Goal: Navigation & Orientation: Go to known website

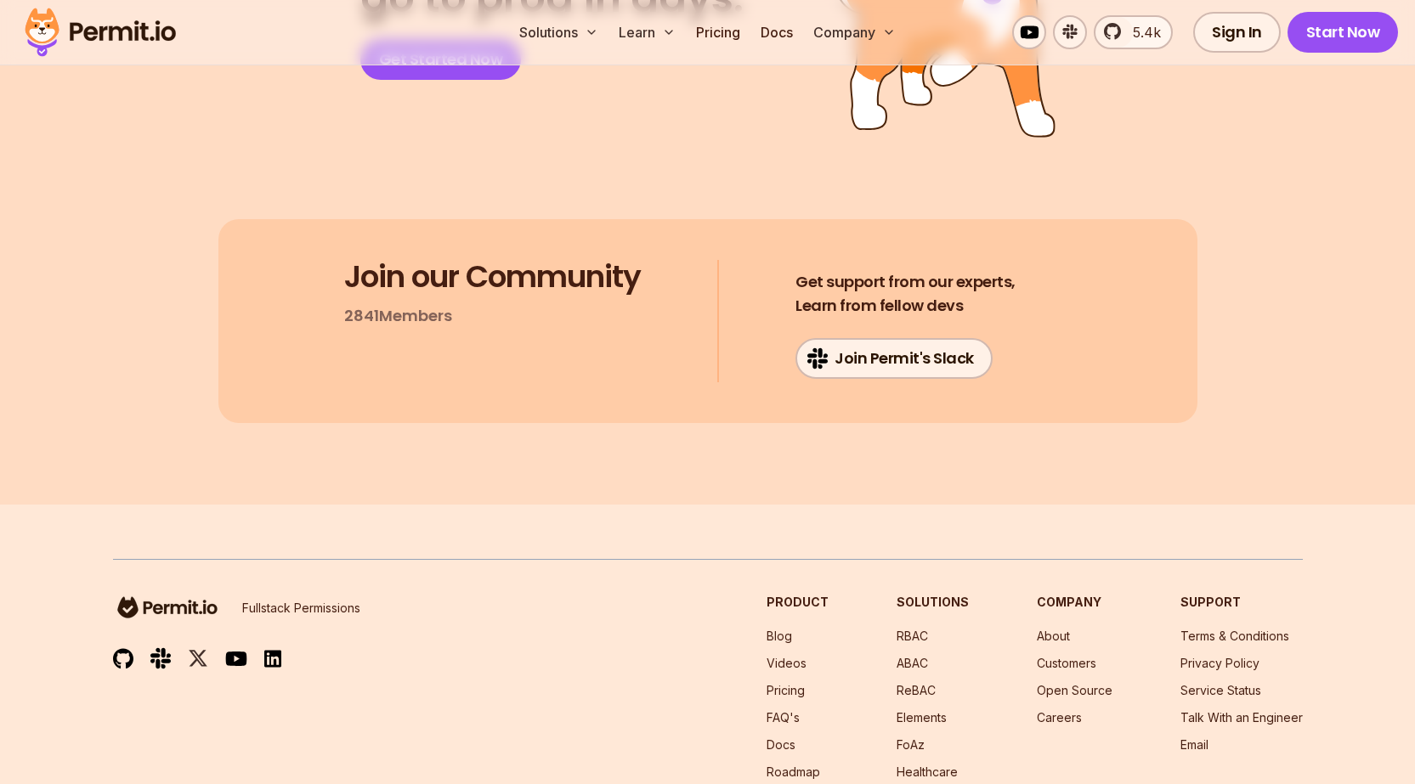
scroll to position [9091, 0]
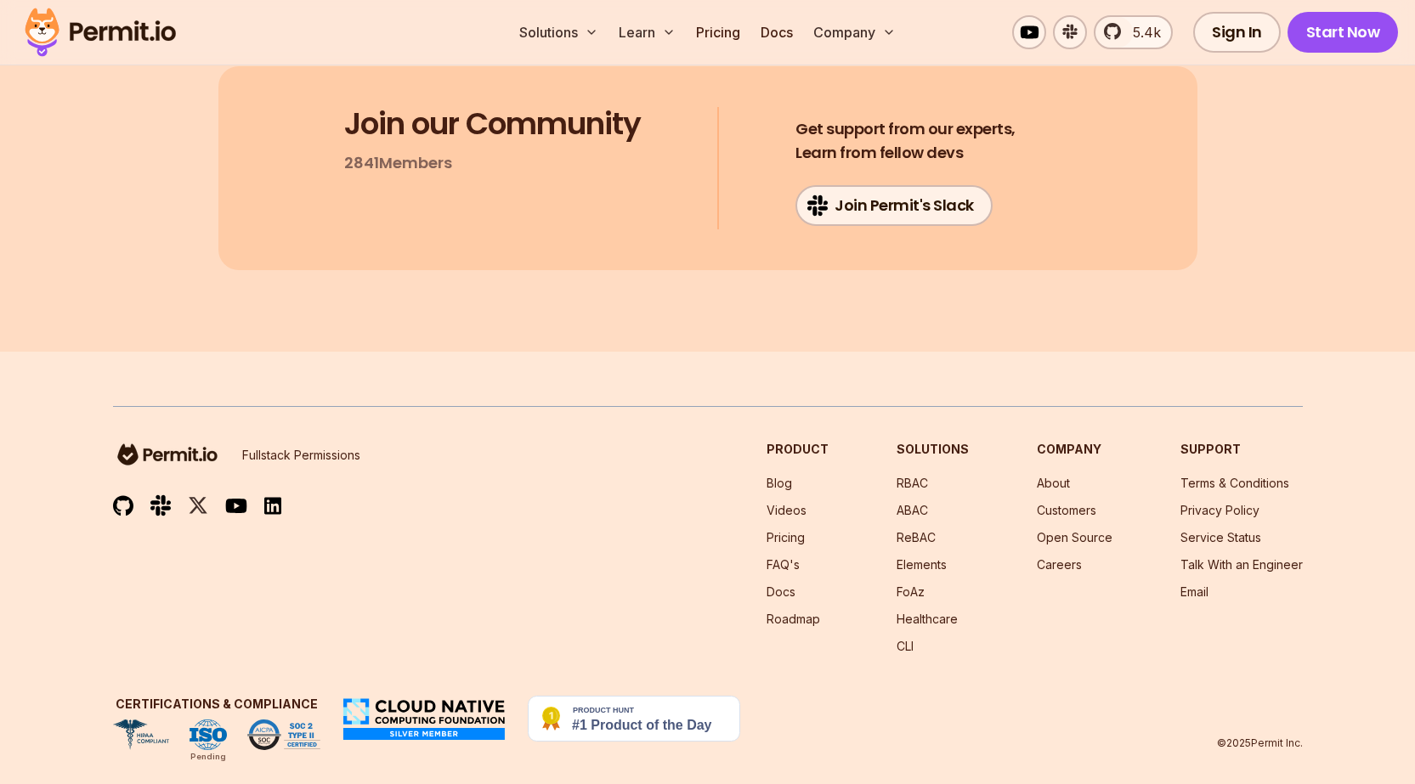
drag, startPoint x: 1335, startPoint y: 171, endPoint x: 1317, endPoint y: 146, distance: 30.4
drag, startPoint x: 1336, startPoint y: 113, endPoint x: 1410, endPoint y: 235, distance: 142.9
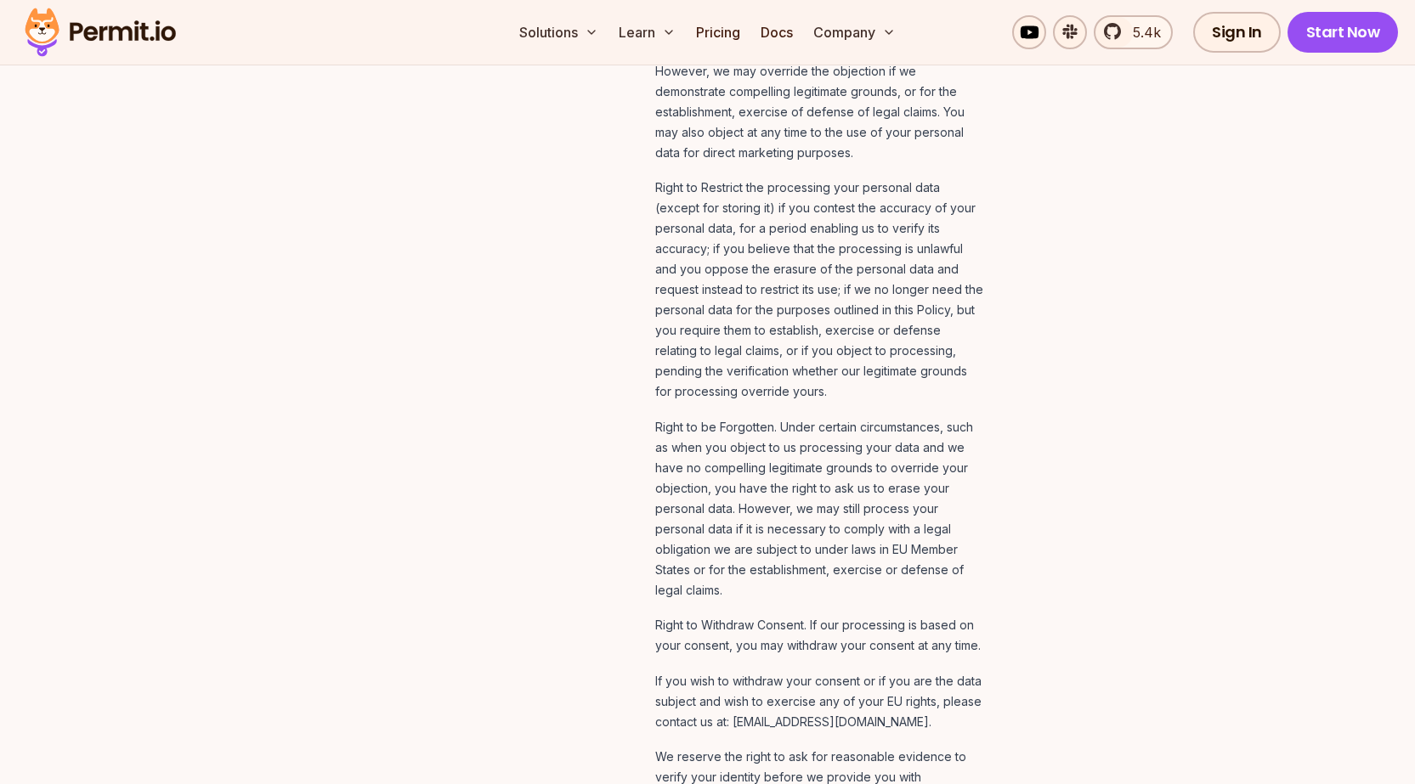
scroll to position [6096, 0]
